Goal: Communication & Community: Answer question/provide support

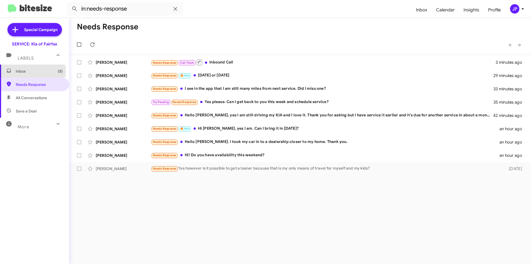
click at [30, 72] on span "Inbox (8)" at bounding box center [39, 71] width 47 height 6
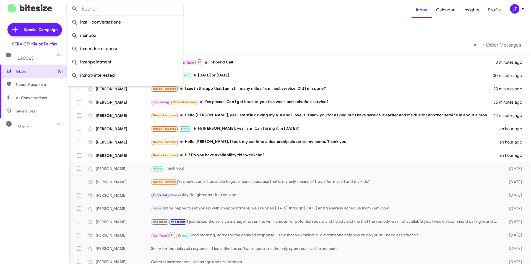
click at [106, 12] on input "text" at bounding box center [125, 8] width 116 height 13
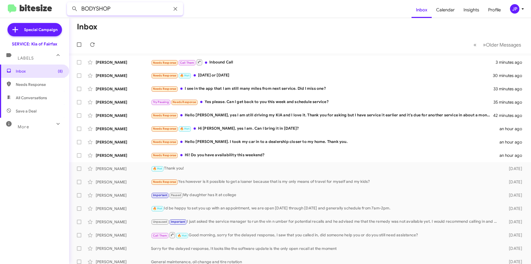
click at [69, 3] on button at bounding box center [74, 8] width 11 height 11
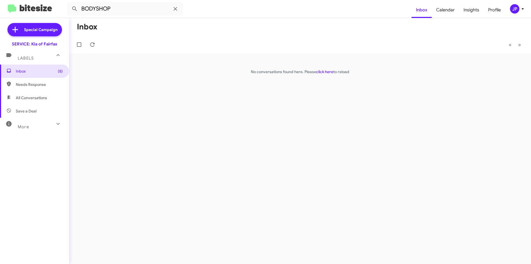
click at [11, 83] on icon at bounding box center [9, 83] width 4 height 5
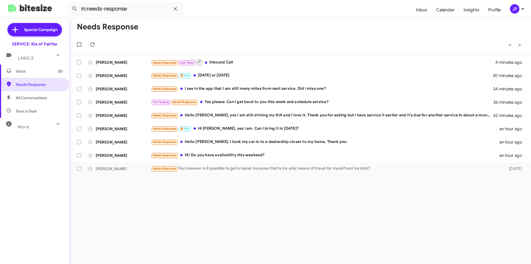
click at [30, 97] on span "All Conversations" at bounding box center [31, 98] width 31 height 6
type input "in:all-conversations"
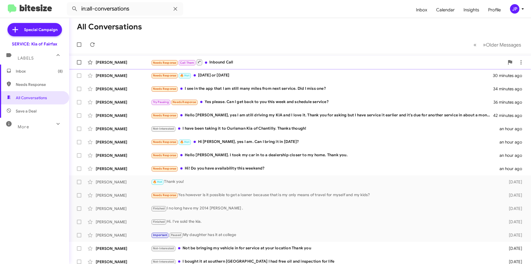
click at [230, 67] on div "[PERSON_NAME] Needs Response Call Them Inbound Call 4 minutes ago" at bounding box center [300, 62] width 453 height 11
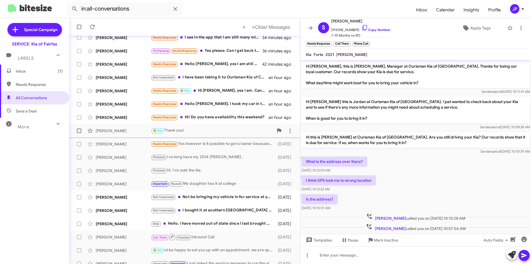
scroll to position [58, 0]
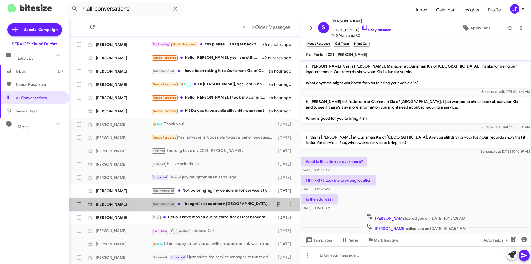
click at [225, 203] on div "Not-Interested I bought it at southern [GEOGRAPHIC_DATA] I had free oil and ins…" at bounding box center [212, 203] width 122 height 6
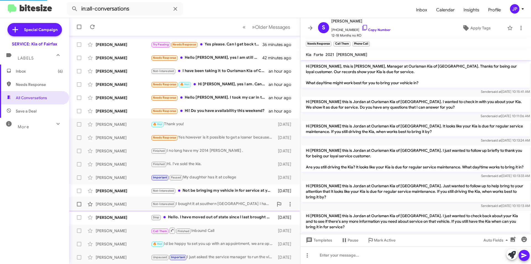
scroll to position [40, 0]
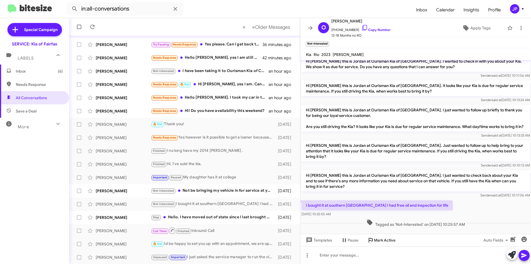
click at [373, 241] on icon at bounding box center [370, 239] width 7 height 7
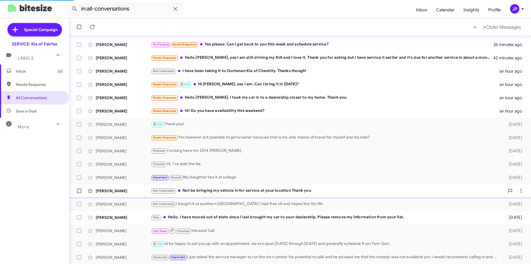
scroll to position [44, 0]
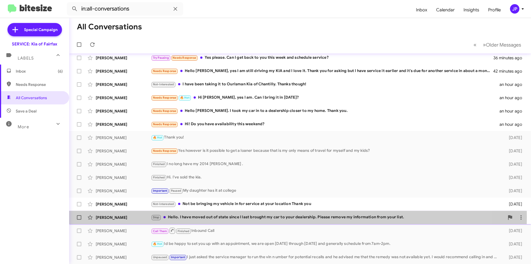
click at [263, 217] on div "Stop Hello. I have moved out of state since I last brought my car to your deale…" at bounding box center [327, 217] width 353 height 6
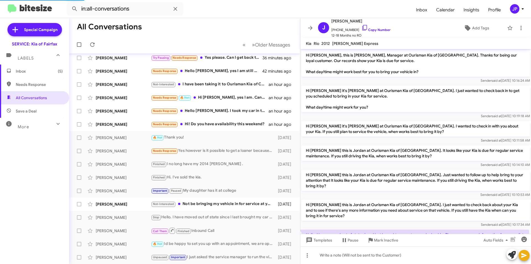
scroll to position [18, 0]
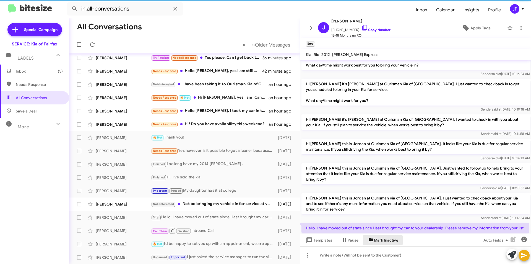
click at [392, 239] on span "Mark Inactive" at bounding box center [386, 240] width 24 height 10
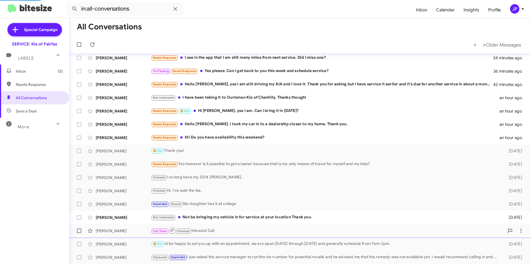
scroll to position [31, 0]
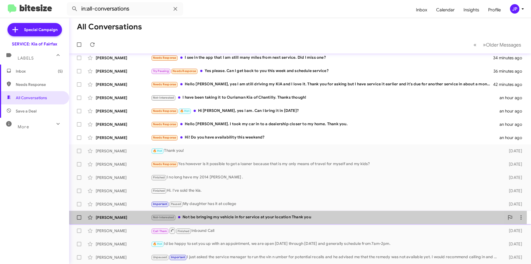
click at [199, 216] on div "Not-Interested Not be bringing my vehicle in for service at your location Thank…" at bounding box center [327, 217] width 353 height 6
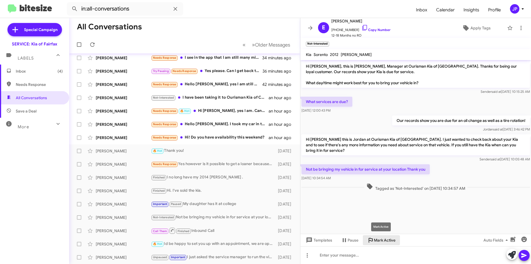
click at [374, 238] on span "Mark Active" at bounding box center [385, 240] width 22 height 10
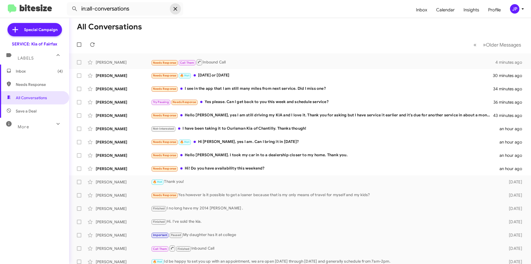
click at [177, 6] on icon at bounding box center [175, 9] width 7 height 7
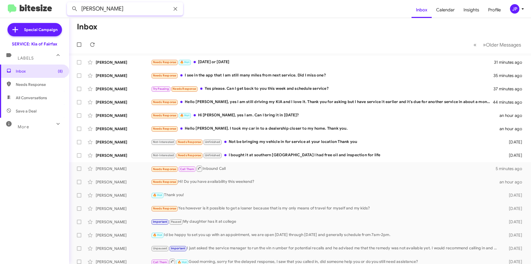
click at [69, 3] on button at bounding box center [74, 8] width 11 height 11
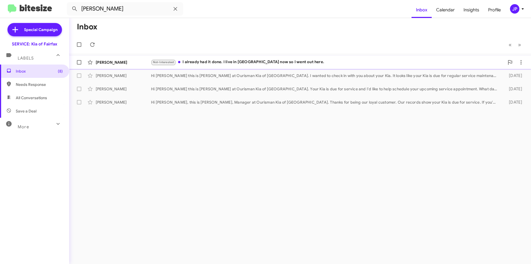
click at [248, 56] on span "[PERSON_NAME] Not-Interested I already had it done. I live in [GEOGRAPHIC_DATA]…" at bounding box center [300, 62] width 462 height 13
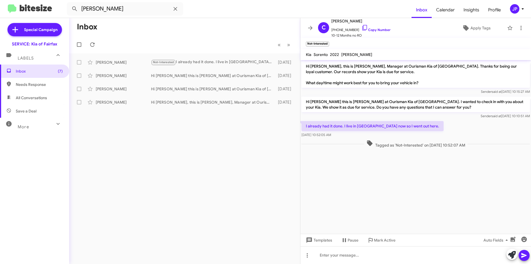
click at [29, 82] on span "Needs Response" at bounding box center [39, 85] width 47 height 6
type input "in:needs-response"
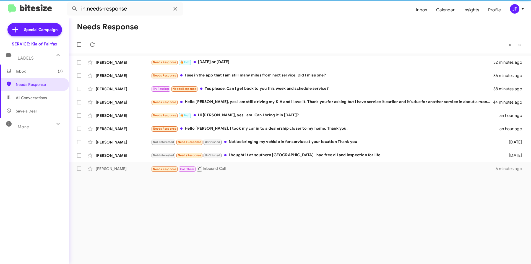
click at [29, 72] on span "Inbox (7)" at bounding box center [39, 71] width 47 height 6
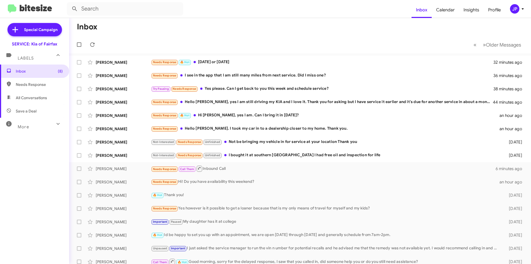
click at [26, 98] on span "All Conversations" at bounding box center [31, 98] width 31 height 6
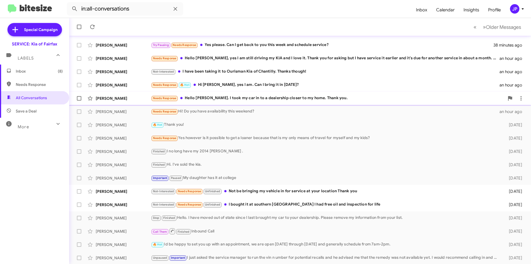
scroll to position [58, 0]
click at [486, 28] on span "Older Messages" at bounding box center [503, 27] width 35 height 6
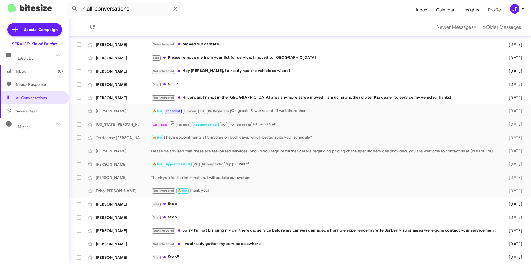
click at [43, 88] on span "Needs Response" at bounding box center [34, 84] width 69 height 13
type input "in:needs-response"
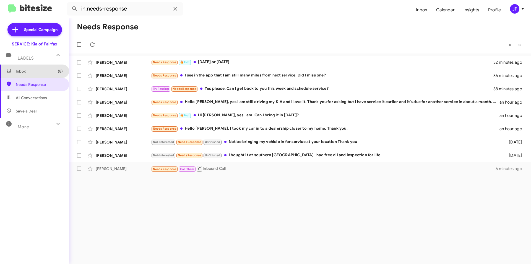
click at [38, 71] on span "Inbox (8)" at bounding box center [39, 71] width 47 height 6
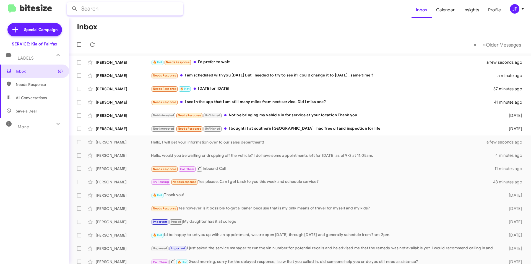
click at [137, 11] on input "text" at bounding box center [125, 8] width 116 height 13
click at [69, 3] on button at bounding box center [74, 8] width 11 height 11
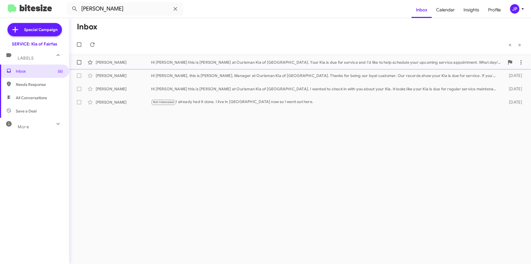
click at [112, 64] on div "[PERSON_NAME]" at bounding box center [123, 62] width 55 height 6
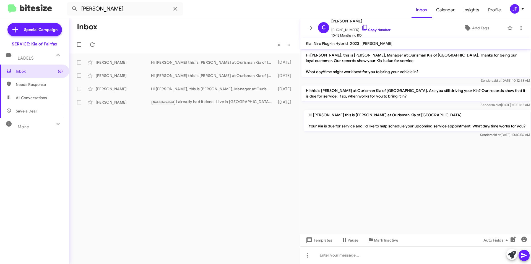
click at [17, 80] on span "Needs Response" at bounding box center [34, 84] width 69 height 13
type input "in:needs-response"
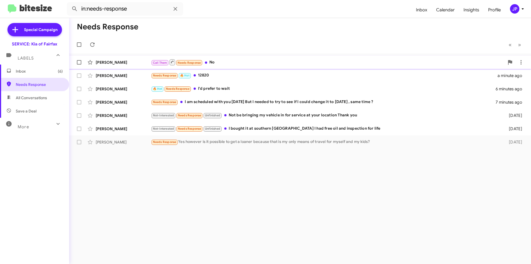
click at [222, 62] on div "Call Them Needs Response No" at bounding box center [327, 62] width 353 height 7
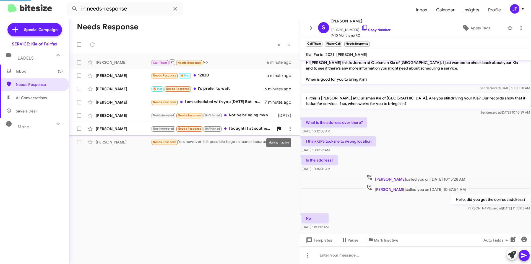
scroll to position [70, 0]
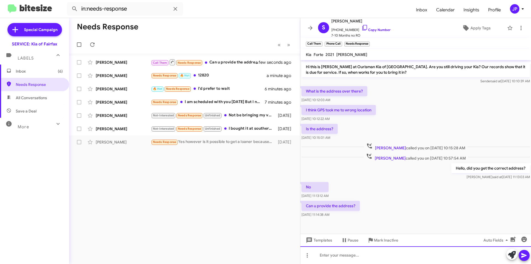
click at [338, 256] on div at bounding box center [415, 255] width 231 height 18
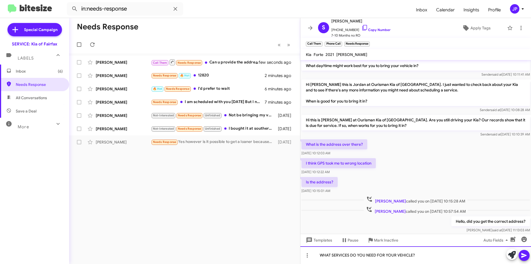
scroll to position [0, 0]
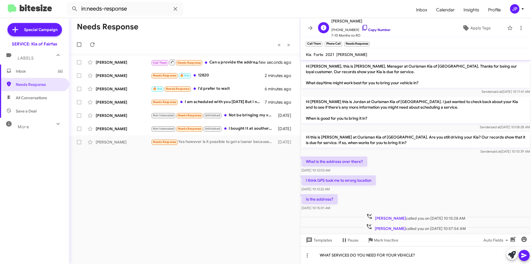
click at [361, 26] on icon at bounding box center [364, 27] width 7 height 7
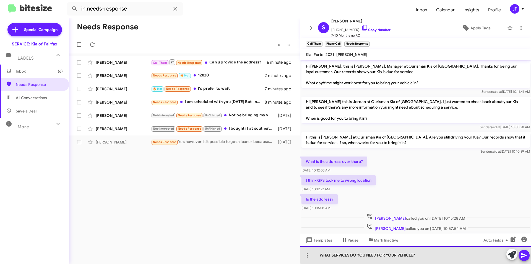
drag, startPoint x: 457, startPoint y: 253, endPoint x: 292, endPoint y: 274, distance: 166.1
click at [292, 263] on html "in:needs-response Inbox Calendar Insights Profile JP Special Campaign SERVICE: …" at bounding box center [265, 132] width 531 height 264
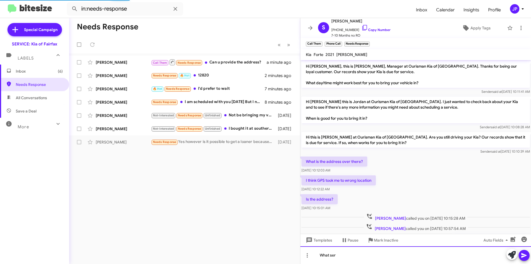
scroll to position [90, 0]
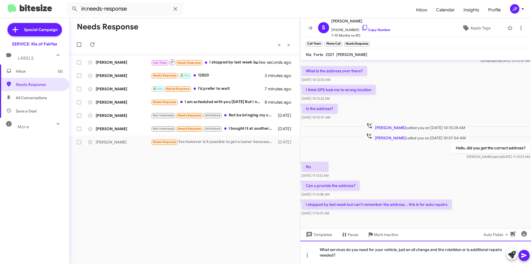
click at [456, 250] on div "What services do you need for your vehicle, just an oil change and tire rotat6i…" at bounding box center [415, 251] width 231 height 23
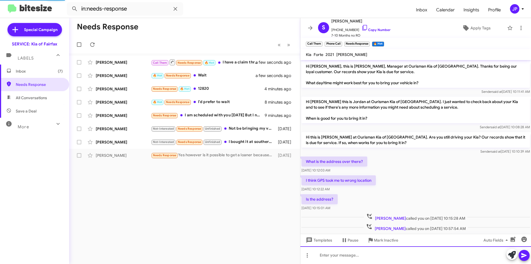
scroll to position [151, 0]
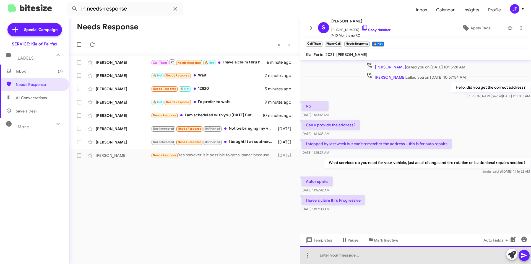
click at [378, 260] on div at bounding box center [415, 255] width 231 height 18
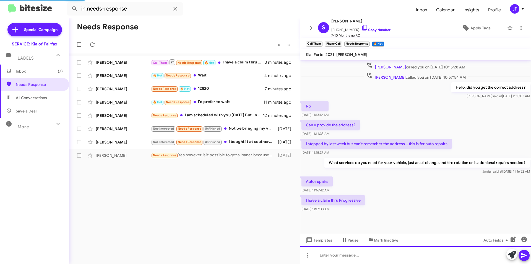
scroll to position [0, 0]
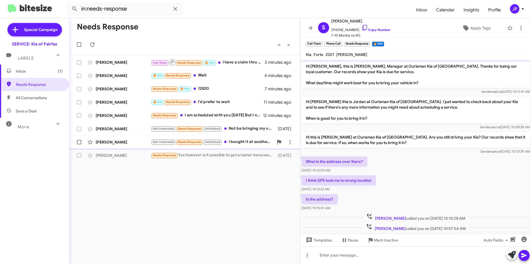
click at [254, 141] on div "Not-Interested Needs Response Unfinished I bought it at southern Kia Chesapeake…" at bounding box center [212, 142] width 122 height 6
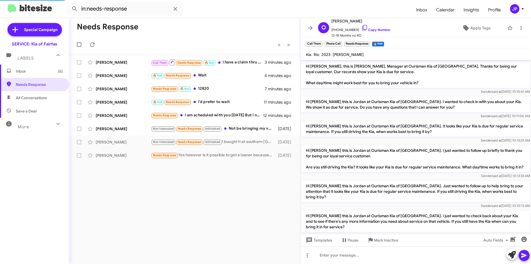
scroll to position [75, 0]
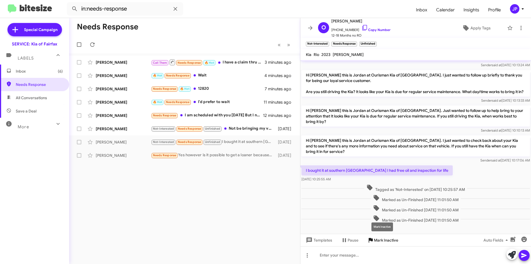
click at [386, 241] on span "Mark Inactive" at bounding box center [386, 240] width 24 height 10
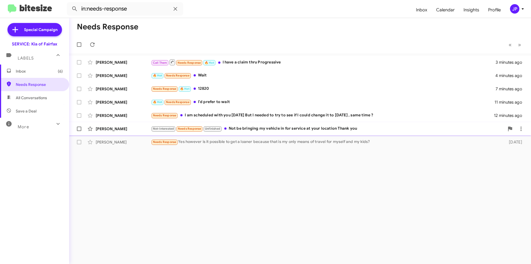
click at [241, 127] on div "Not-Interested Needs Response Unfinished Not be bringing my vehicle in for serv…" at bounding box center [327, 128] width 353 height 6
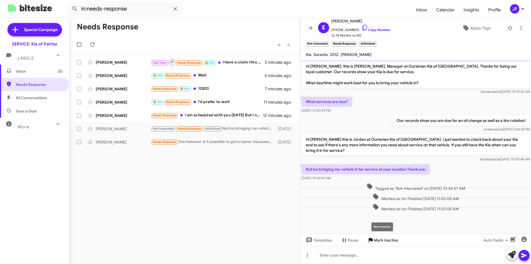
click at [394, 238] on span "Mark Inactive" at bounding box center [386, 240] width 24 height 10
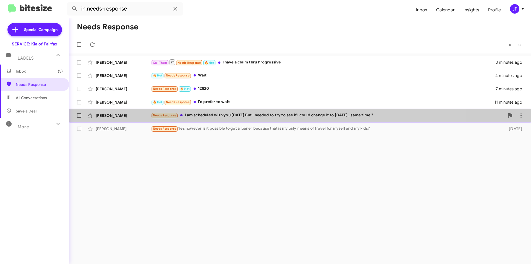
click at [253, 118] on div "Needs Response I am scheduled with you [DATE] But I needed to try to see if I c…" at bounding box center [327, 115] width 353 height 6
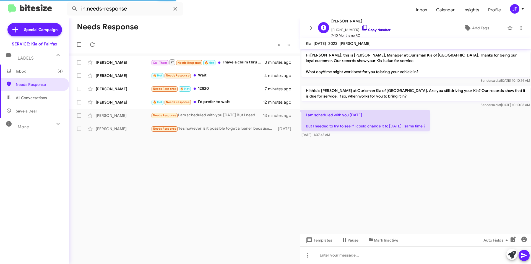
click at [361, 26] on icon at bounding box center [364, 27] width 7 height 7
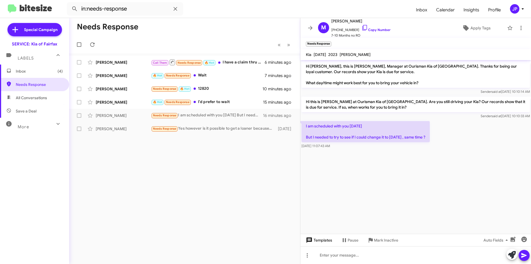
click at [319, 239] on span "Templates" at bounding box center [318, 240] width 27 height 10
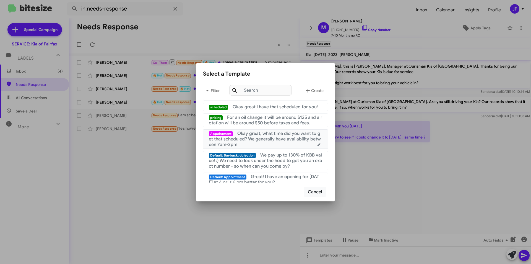
scroll to position [83, 0]
click at [273, 106] on span "Okay great I have that scheduled for you!" at bounding box center [275, 104] width 85 height 6
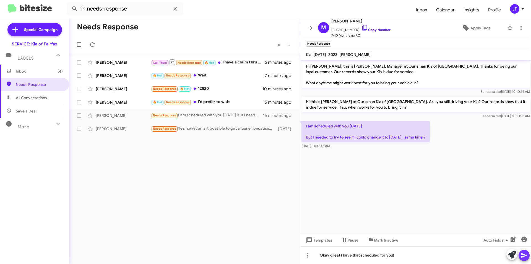
click at [522, 254] on icon at bounding box center [523, 255] width 5 height 5
click at [245, 92] on div "[PERSON_NAME] Needs Response 🔥 Hot 12820 10 minutes ago" at bounding box center [185, 88] width 222 height 11
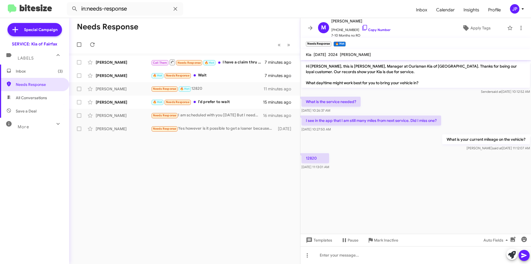
click at [403, 103] on div "What is the service needed? [DATE] 10:26:37 AM" at bounding box center [415, 104] width 231 height 19
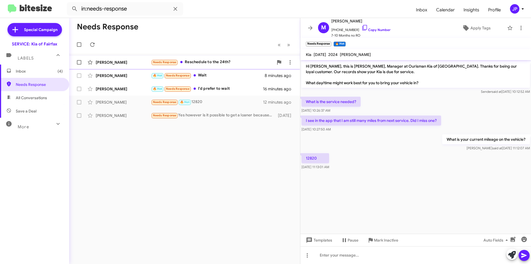
click at [231, 64] on div "Needs Response Reschedule to the 24th?" at bounding box center [212, 62] width 122 height 6
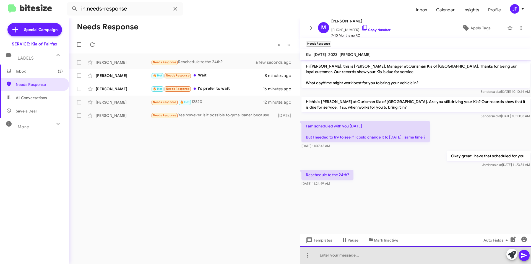
click at [324, 254] on div at bounding box center [415, 255] width 231 height 18
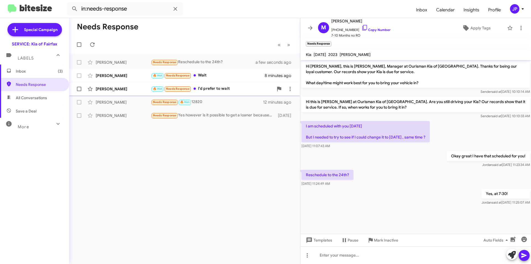
click at [200, 88] on div "🔥 Hot Needs Response I'd prefer to wait" at bounding box center [212, 88] width 122 height 6
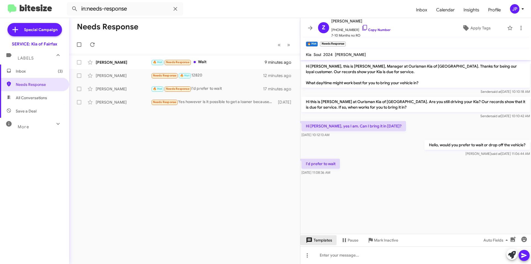
click at [317, 239] on span "Templates" at bounding box center [318, 240] width 27 height 10
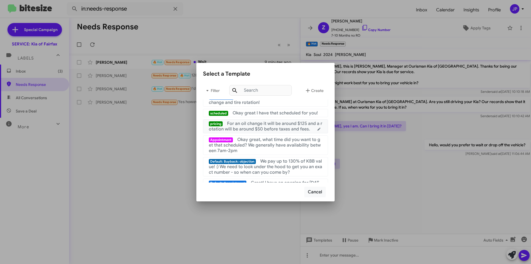
scroll to position [83, 0]
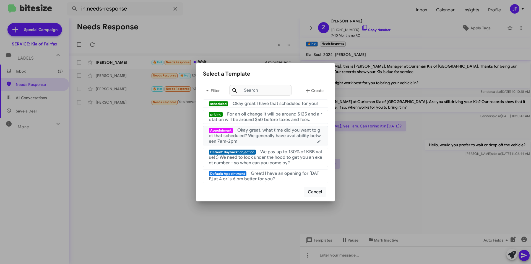
click at [268, 140] on span "Okay great, what time did you want to get that scheduled? We generally have ava…" at bounding box center [265, 135] width 112 height 17
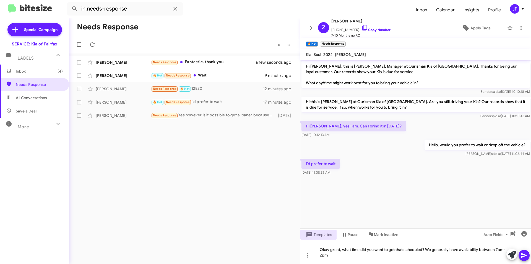
click at [522, 256] on icon at bounding box center [523, 255] width 5 height 5
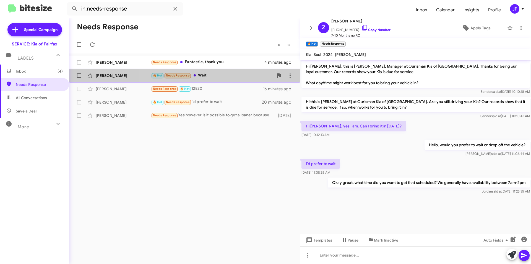
click at [210, 73] on div "🔥 Hot Needs Response Wait" at bounding box center [212, 75] width 122 height 6
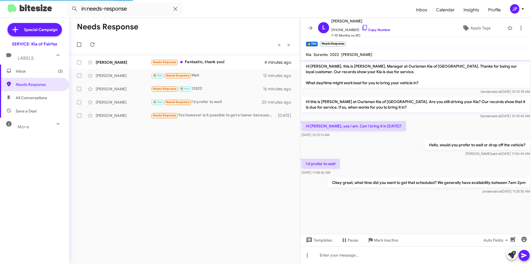
scroll to position [21, 0]
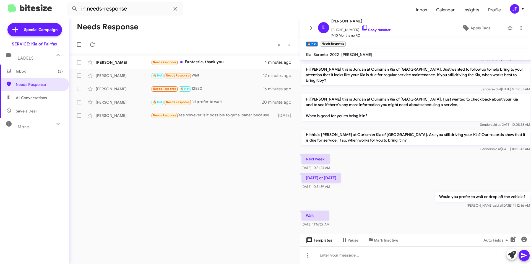
click at [311, 239] on icon at bounding box center [309, 240] width 6 height 6
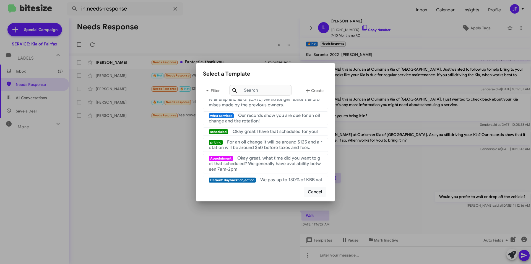
scroll to position [55, 0]
click at [278, 170] on span "Okay great, what time did you want to get that scheduled? We generally have ava…" at bounding box center [265, 163] width 112 height 17
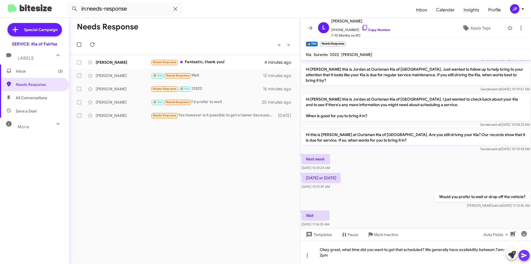
click at [523, 256] on icon at bounding box center [523, 255] width 5 height 5
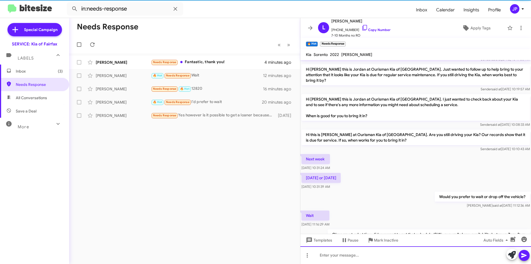
scroll to position [41, 0]
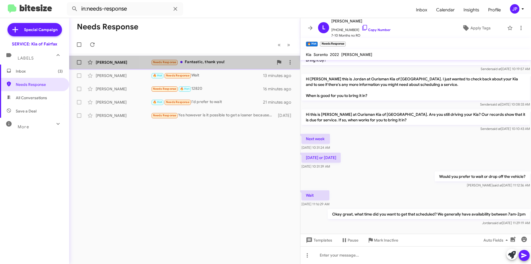
click at [194, 64] on div "Needs Response Fantastic, thank you!" at bounding box center [212, 62] width 122 height 6
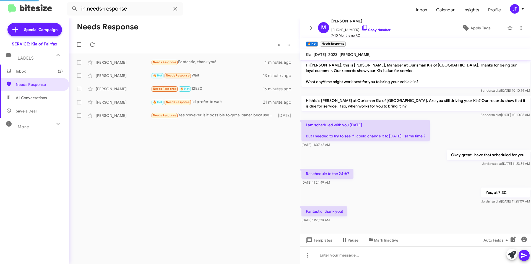
scroll to position [1, 0]
click at [94, 44] on icon at bounding box center [92, 44] width 4 height 4
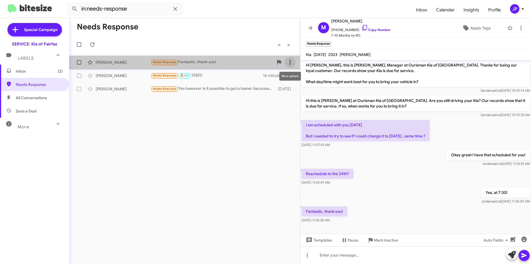
click at [289, 63] on icon at bounding box center [290, 62] width 7 height 7
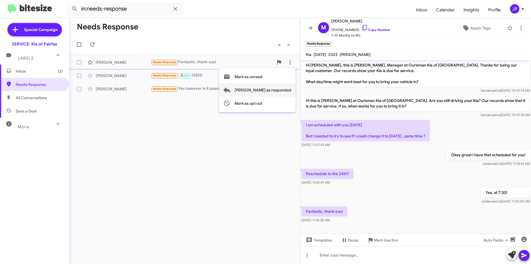
click at [275, 92] on span "[PERSON_NAME] as responded" at bounding box center [262, 89] width 57 height 13
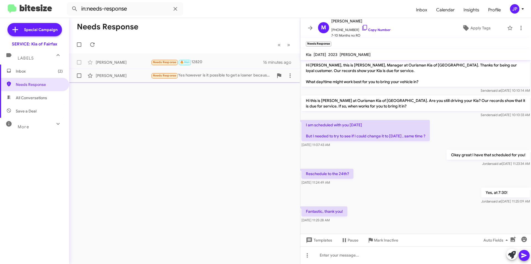
click at [228, 75] on div "Needs Response Yes however is it possible to get a loaner because that is my on…" at bounding box center [212, 75] width 122 height 6
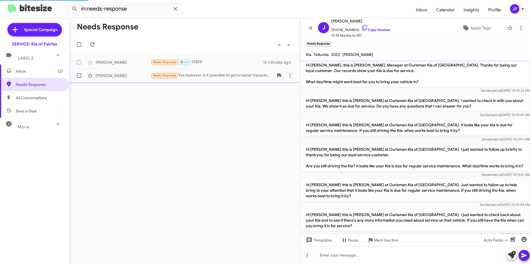
scroll to position [69, 0]
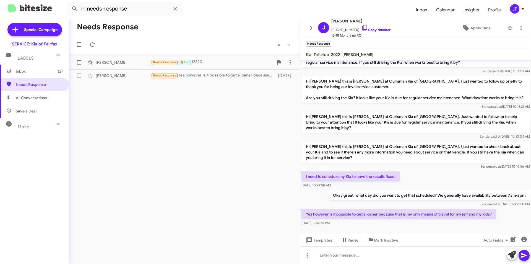
click at [207, 64] on div "Needs Response 🔥 Hot 12820" at bounding box center [212, 62] width 122 height 6
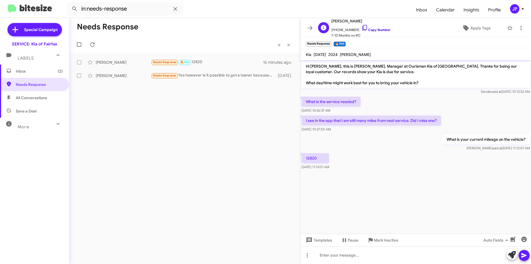
click at [361, 26] on icon at bounding box center [364, 27] width 7 height 7
click at [310, 28] on icon at bounding box center [310, 28] width 4 height 4
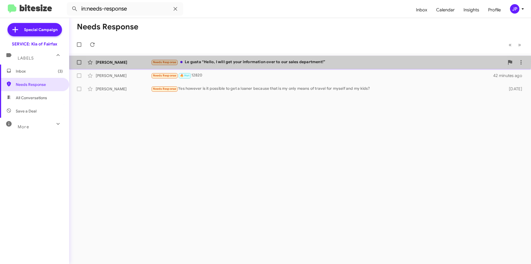
click at [273, 61] on div "Needs Response Le gusta “Hello, I will get your information over to our sales d…" at bounding box center [327, 62] width 353 height 6
